Goal: Task Accomplishment & Management: Manage account settings

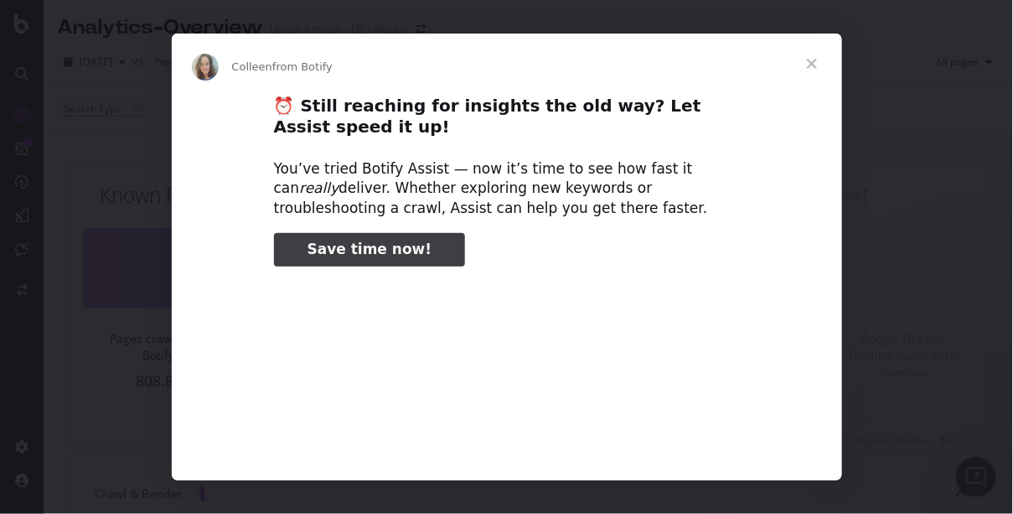
type input "51539"
click at [804, 65] on span "Close" at bounding box center [812, 64] width 60 height 60
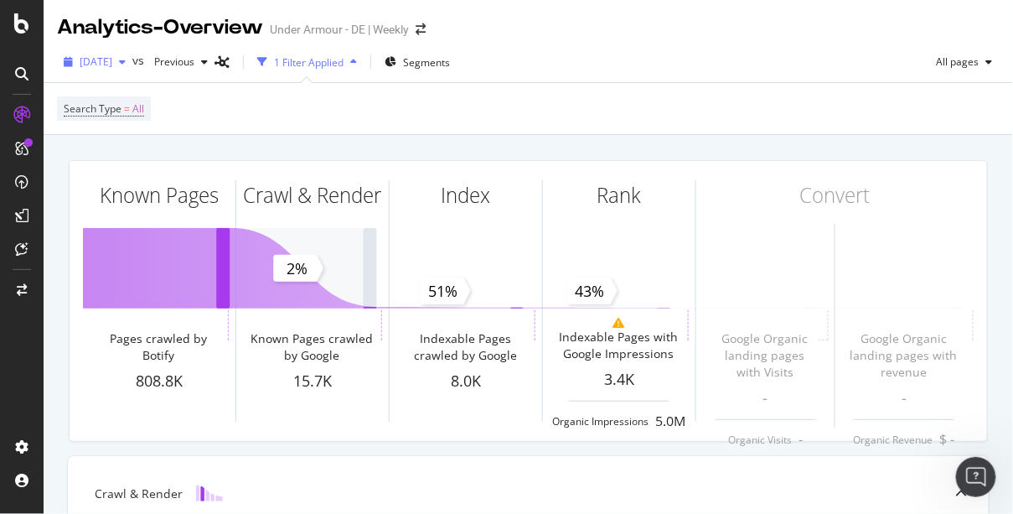
click at [132, 64] on div "[DATE]" at bounding box center [94, 61] width 75 height 25
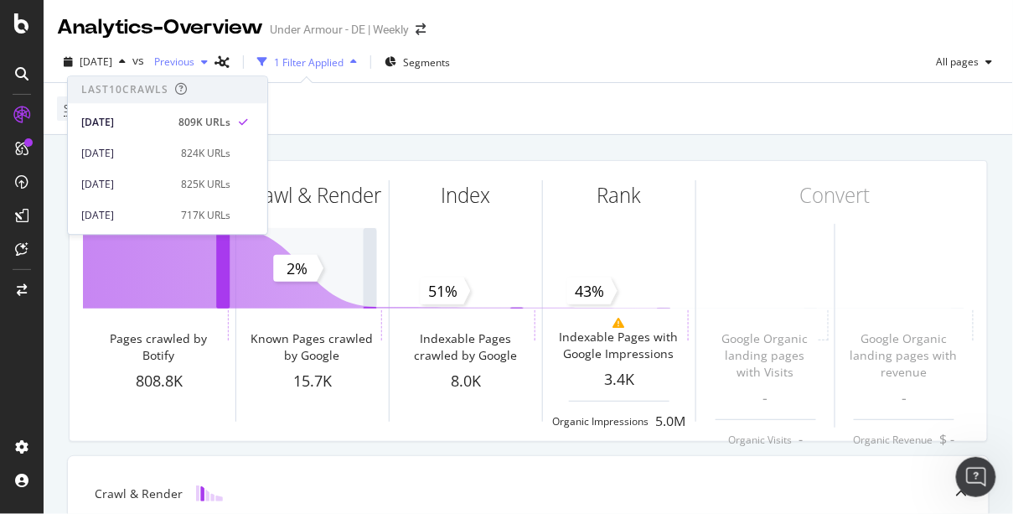
click at [194, 63] on span "Previous" at bounding box center [170, 61] width 47 height 14
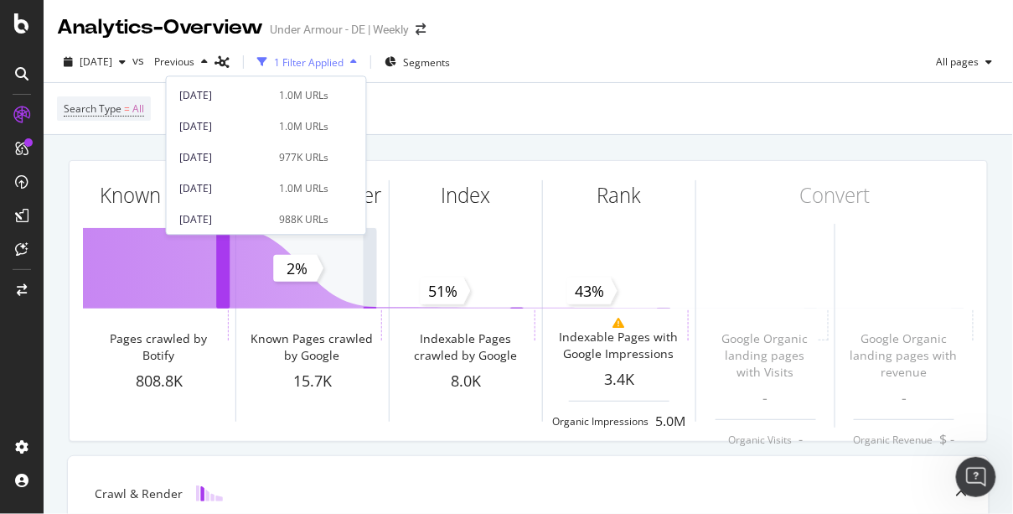
scroll to position [536, 0]
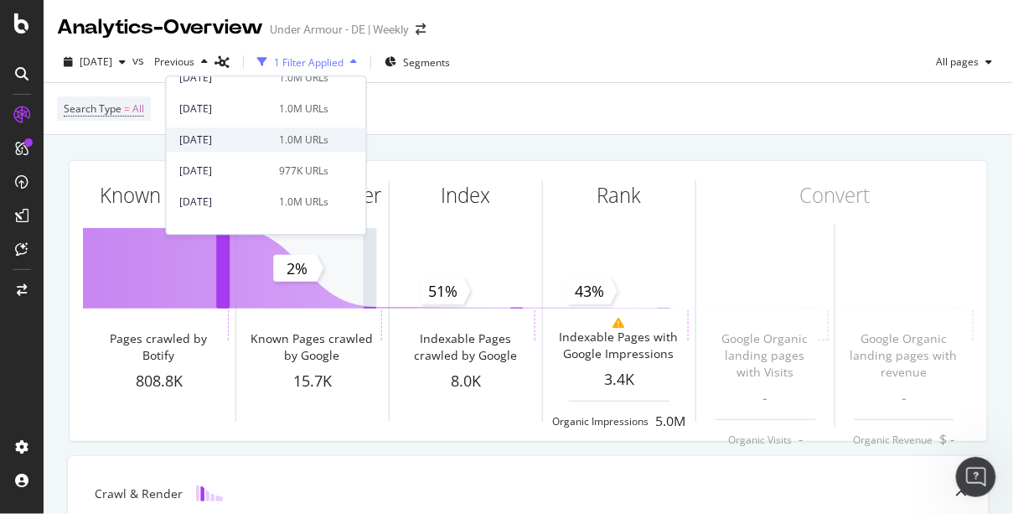
click at [209, 140] on div "2024 Nov. 29th" at bounding box center [225, 139] width 90 height 15
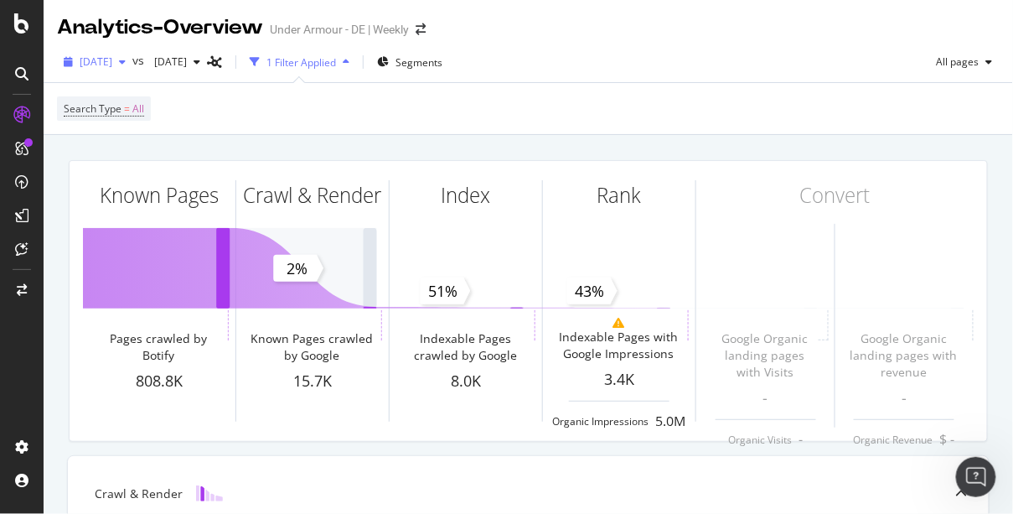
click at [112, 65] on span "2025 Sep. 4th" at bounding box center [96, 61] width 33 height 14
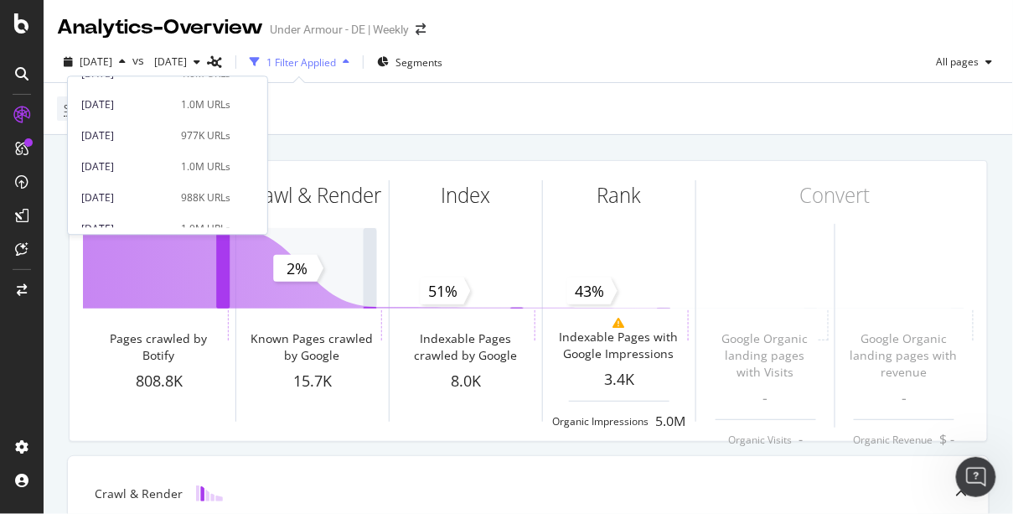
scroll to position [567, 0]
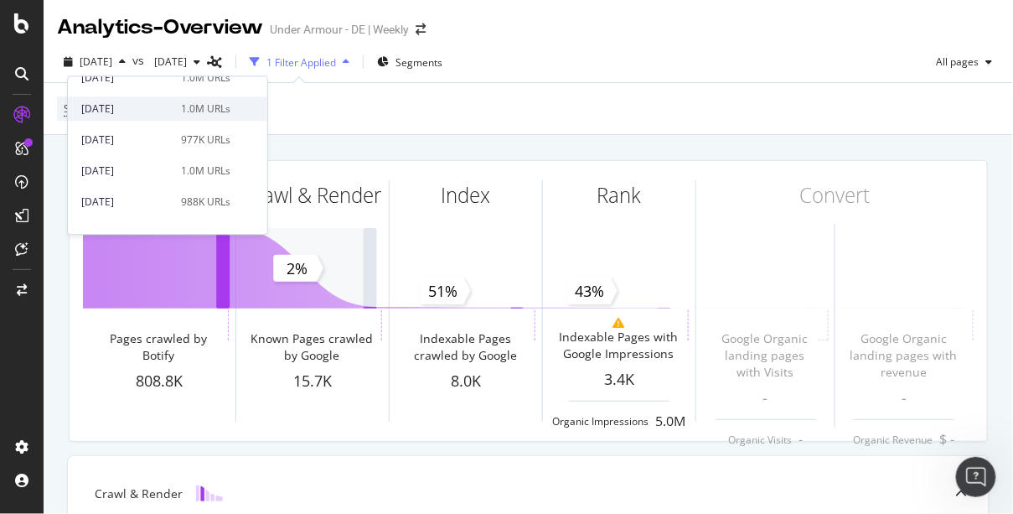
click at [117, 107] on div "2024 Nov. 29th" at bounding box center [126, 108] width 90 height 15
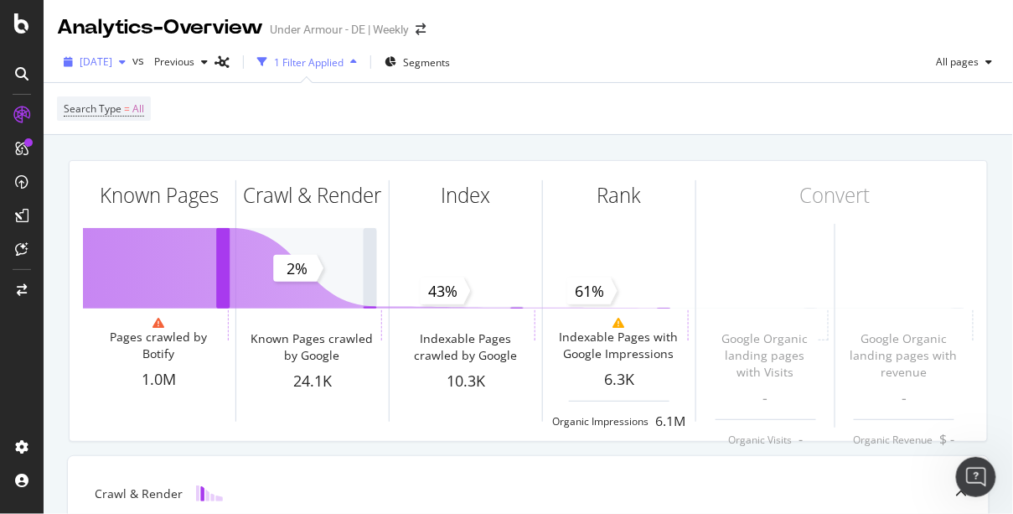
click at [112, 58] on span "2024 Nov. 29th" at bounding box center [96, 61] width 33 height 14
click at [761, 152] on div "Known Pages Pages crawled by Botify 1.0M Crawl & Render Known Pages crawled by …" at bounding box center [528, 301] width 939 height 308
click at [112, 57] on span "2024 Nov. 29th" at bounding box center [96, 61] width 33 height 14
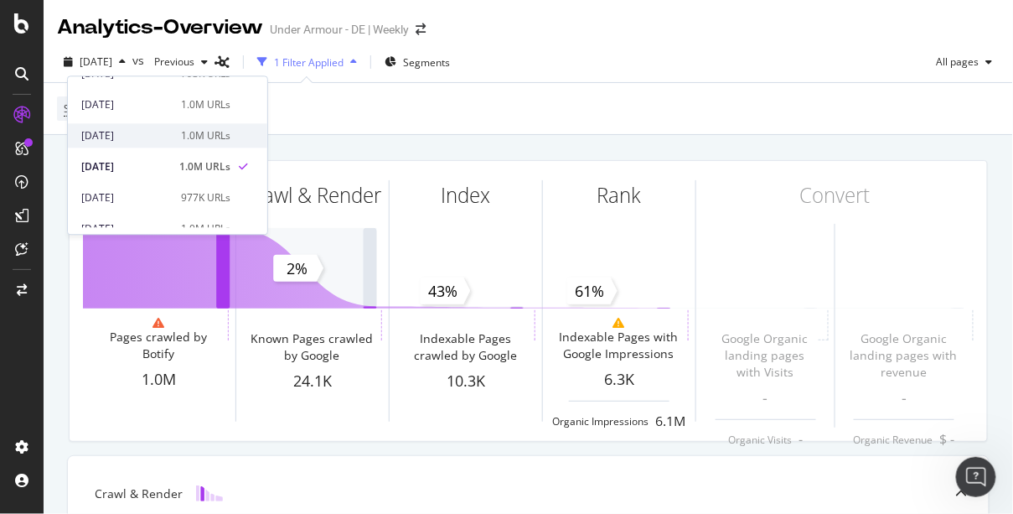
scroll to position [493, 0]
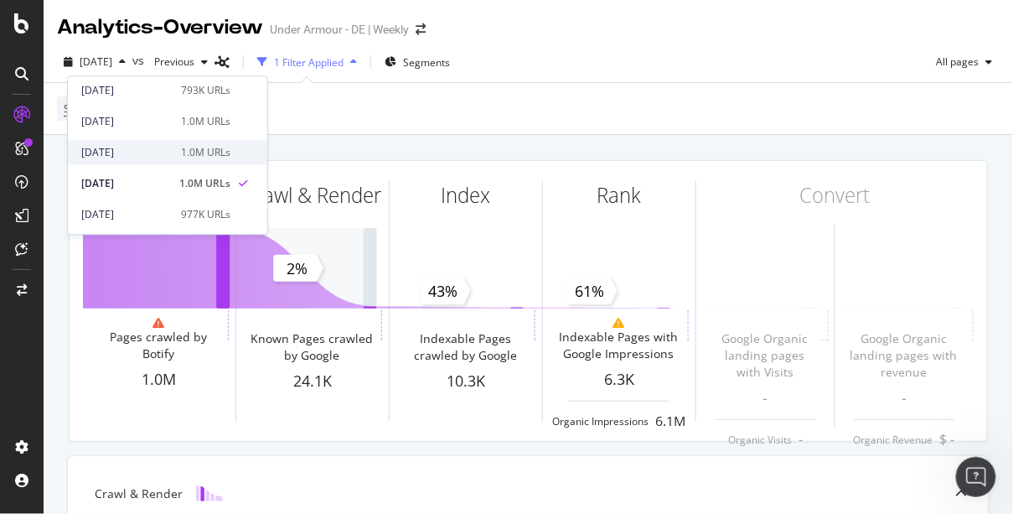
click at [119, 146] on div "2024 Dec. 20th" at bounding box center [126, 152] width 90 height 15
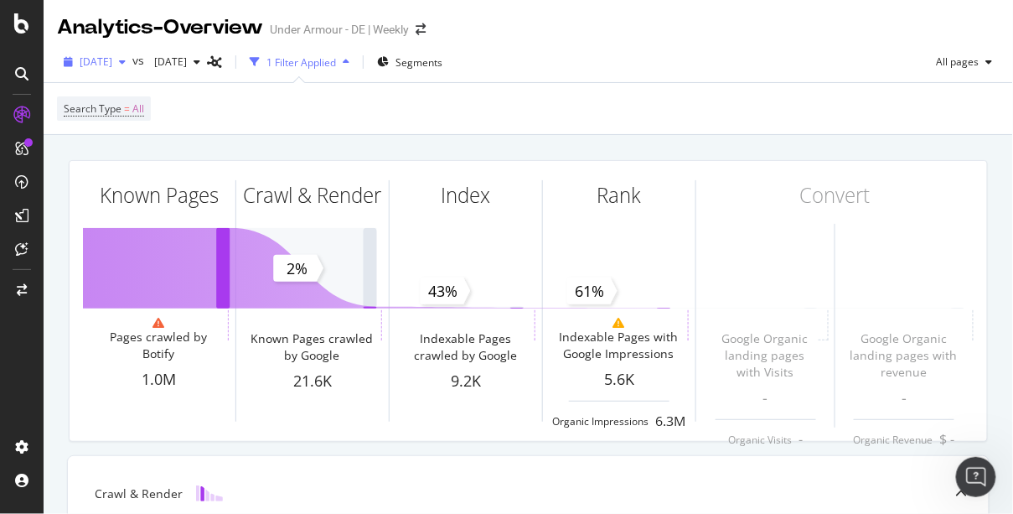
click at [112, 65] on span "2024 Dec. 20th" at bounding box center [96, 61] width 33 height 14
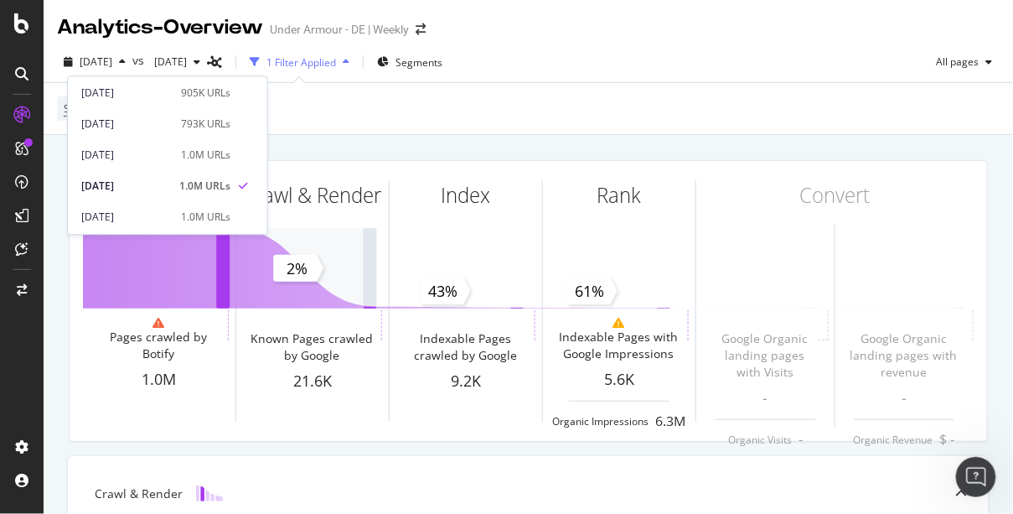
scroll to position [460, 0]
click at [122, 153] on div "2025 Jan. 10th" at bounding box center [126, 154] width 90 height 15
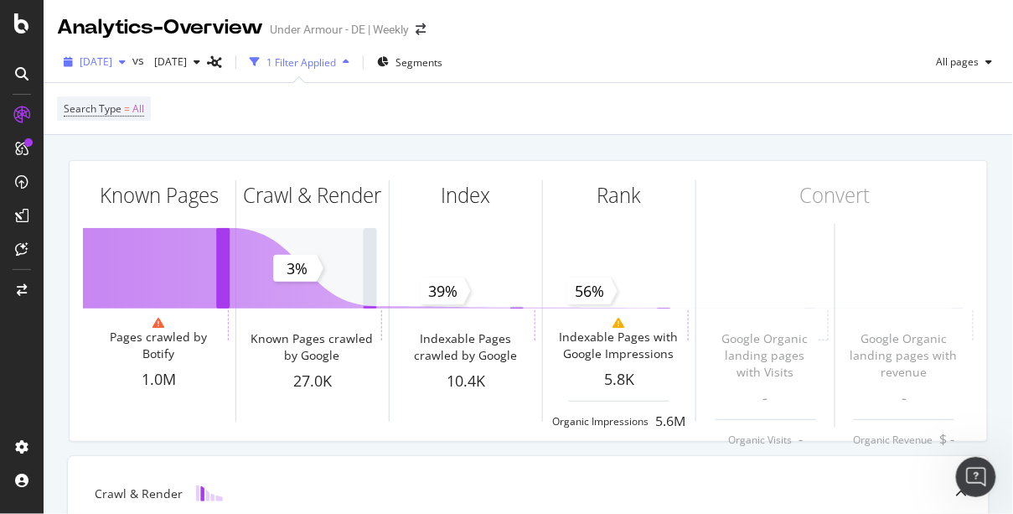
click at [112, 60] on span "2025 Jan. 10th" at bounding box center [96, 61] width 33 height 14
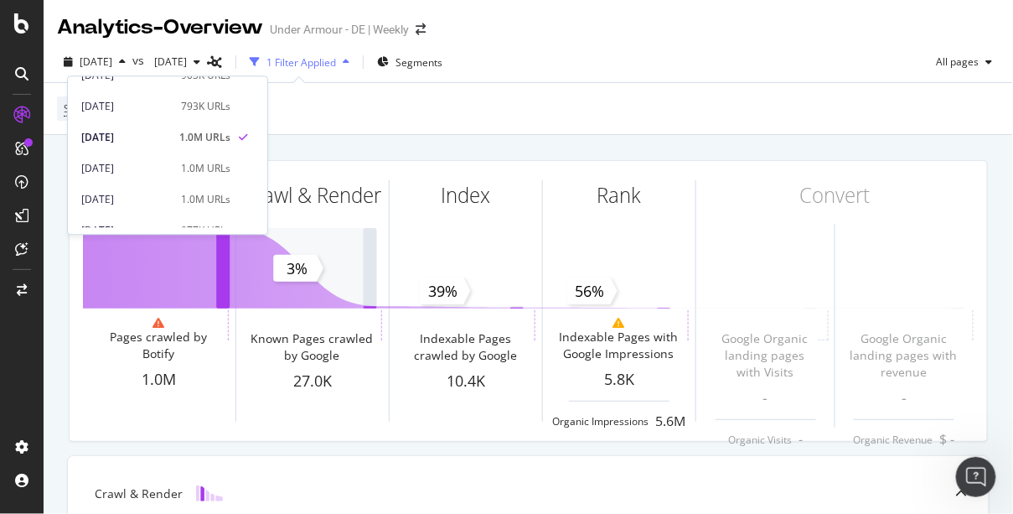
scroll to position [472, 0]
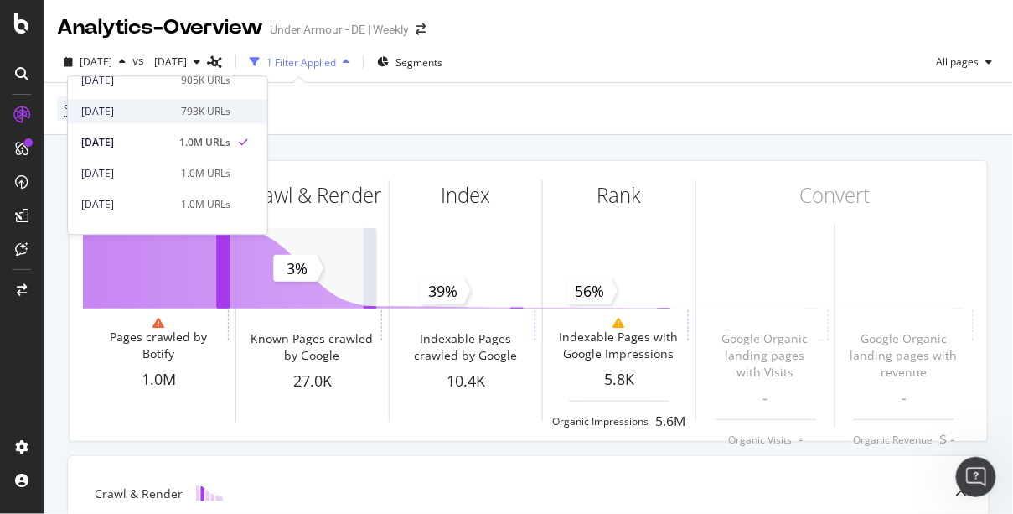
click at [127, 110] on div "2025 Feb. 28th" at bounding box center [126, 111] width 90 height 15
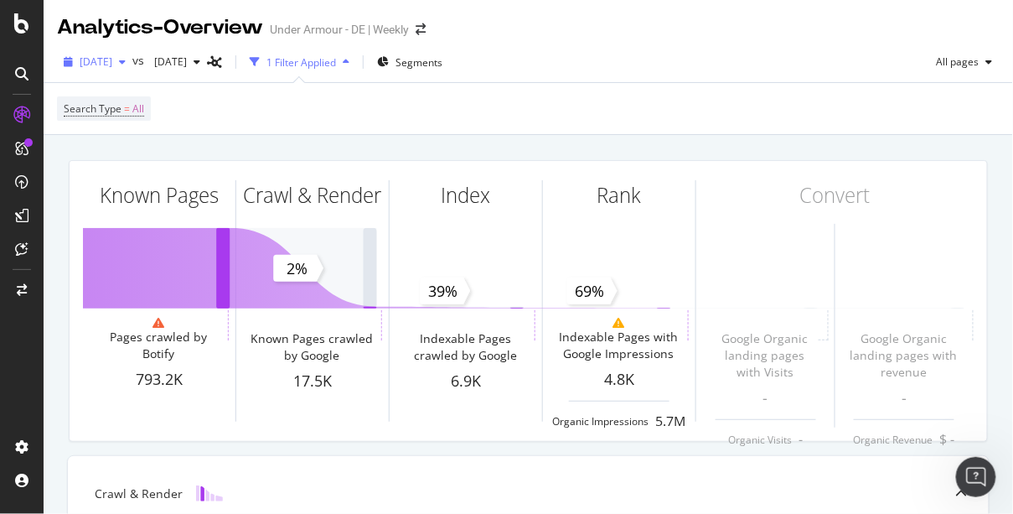
click at [112, 59] on span "2025 Feb. 28th" at bounding box center [96, 61] width 33 height 14
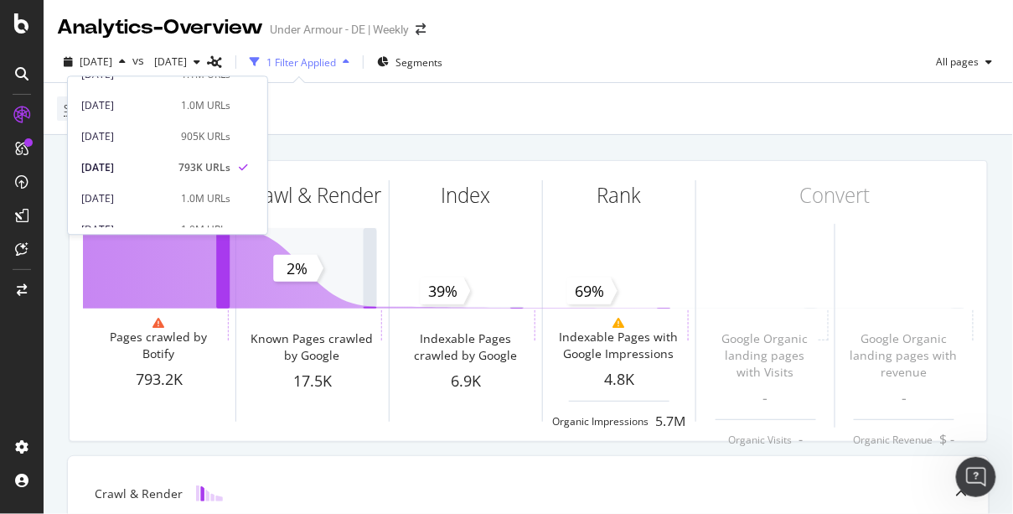
scroll to position [412, 0]
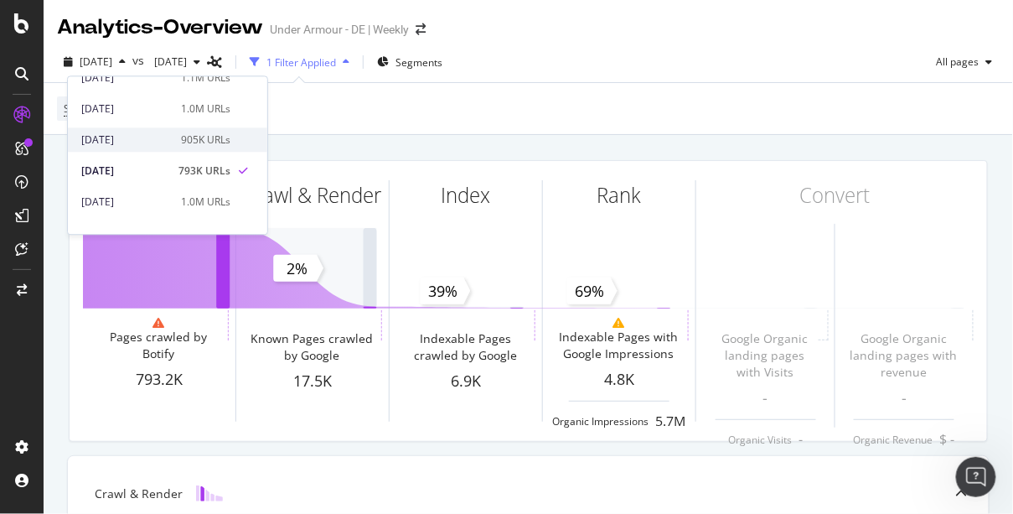
click at [115, 139] on div "2025 Mar. 28th" at bounding box center [126, 139] width 90 height 15
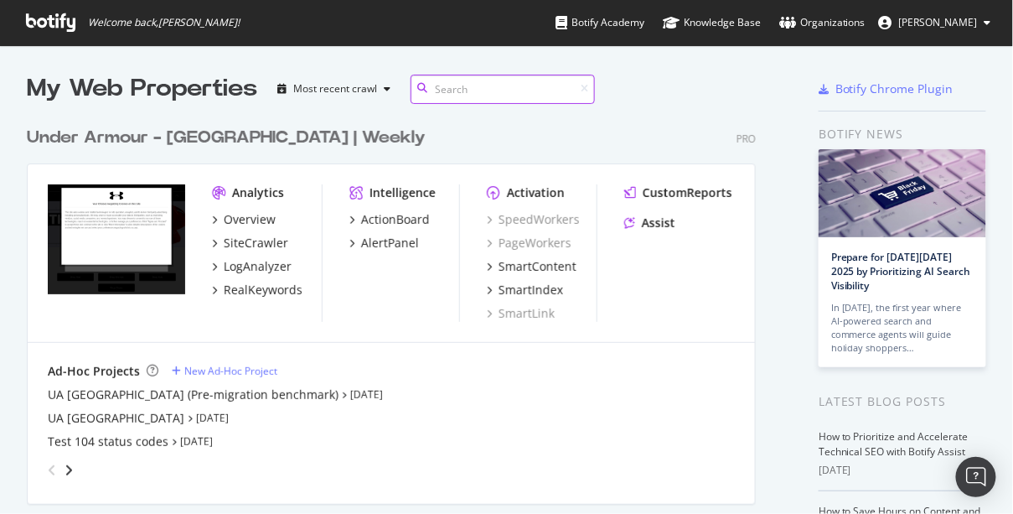
scroll to position [1171, 731]
click at [251, 219] on div "Overview" at bounding box center [250, 219] width 52 height 17
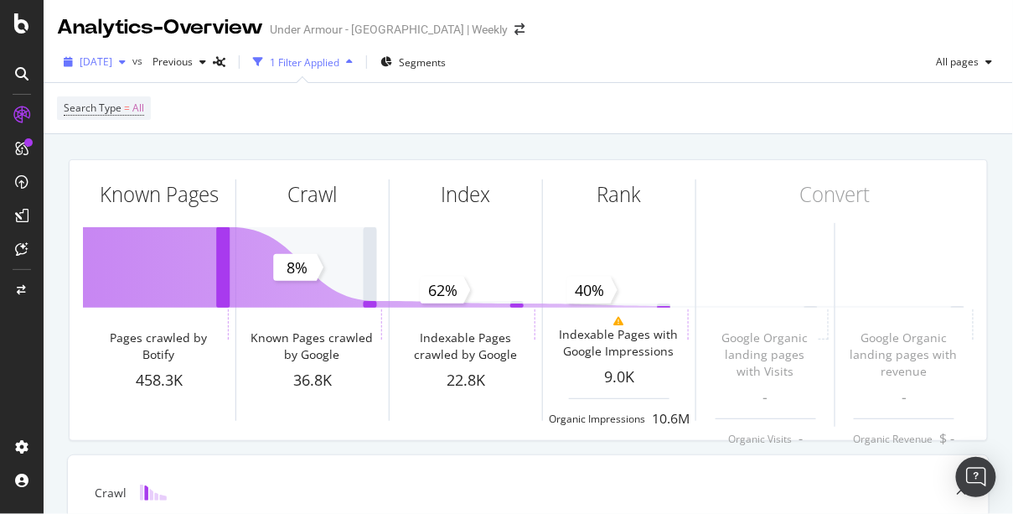
click at [112, 63] on span "2025 Sep. 29th" at bounding box center [96, 61] width 33 height 14
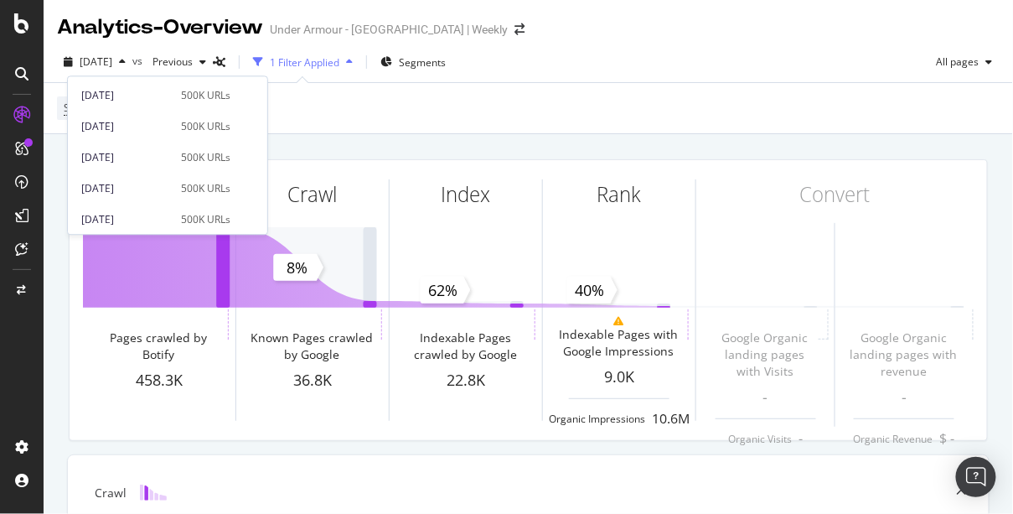
scroll to position [461, 0]
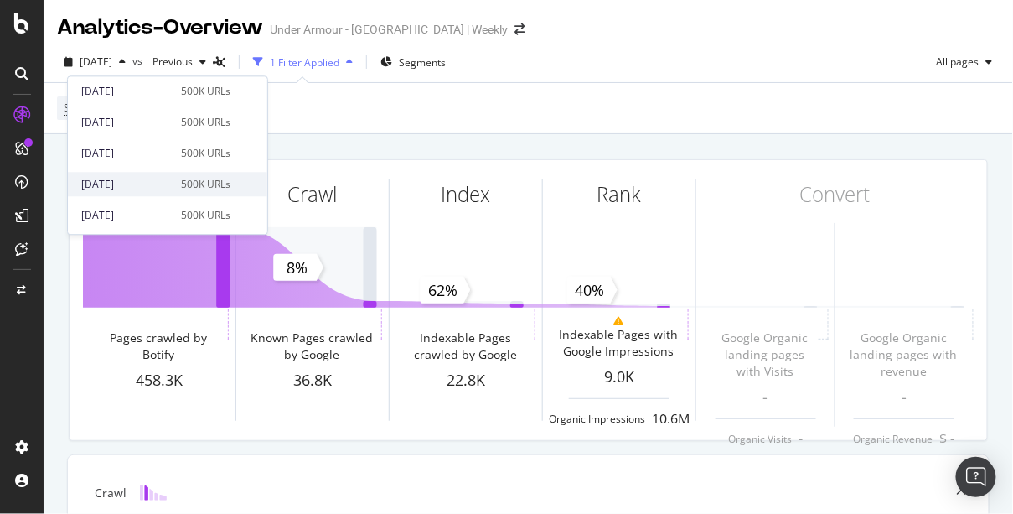
click at [121, 183] on div "2025 Jan. 31st" at bounding box center [126, 184] width 90 height 15
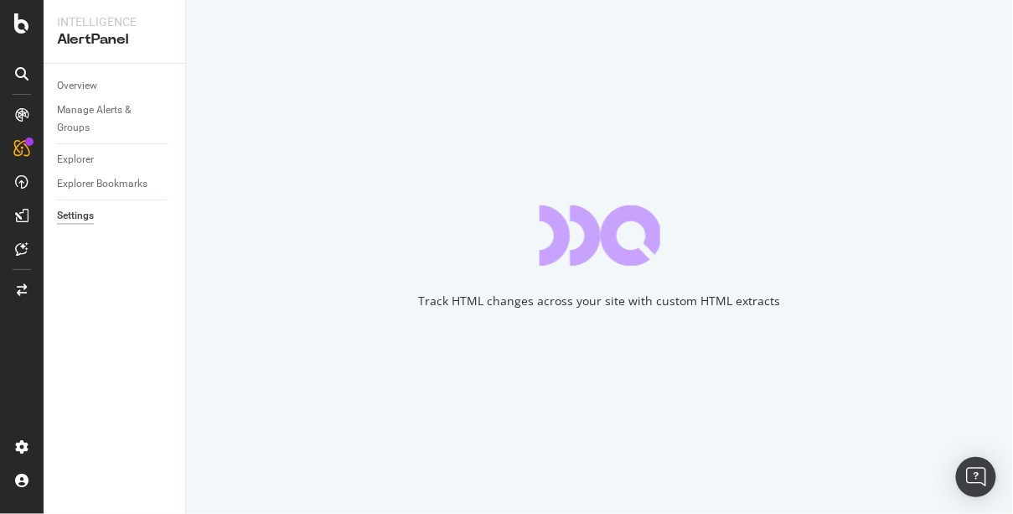
select select "08"
